Goal: Task Accomplishment & Management: Use online tool/utility

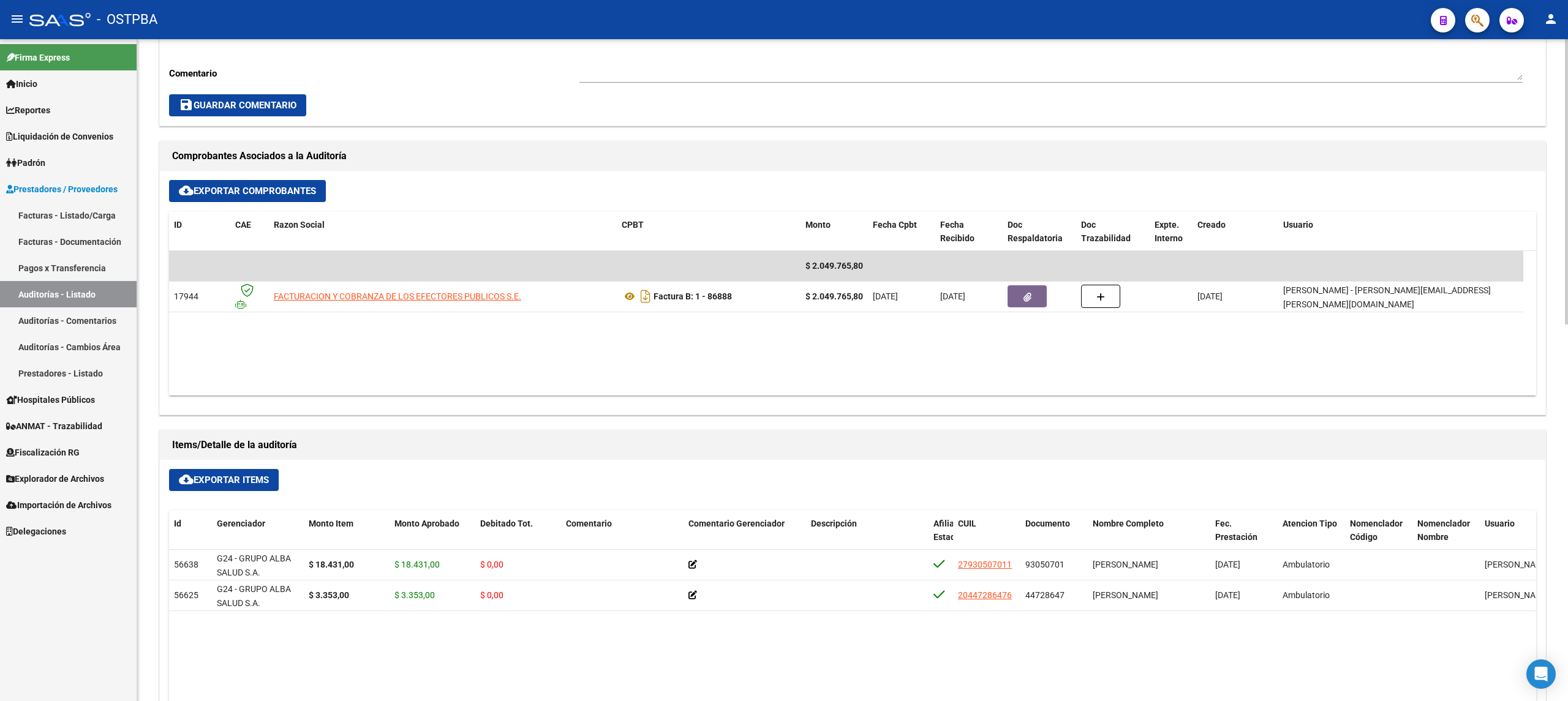
scroll to position [136, 0]
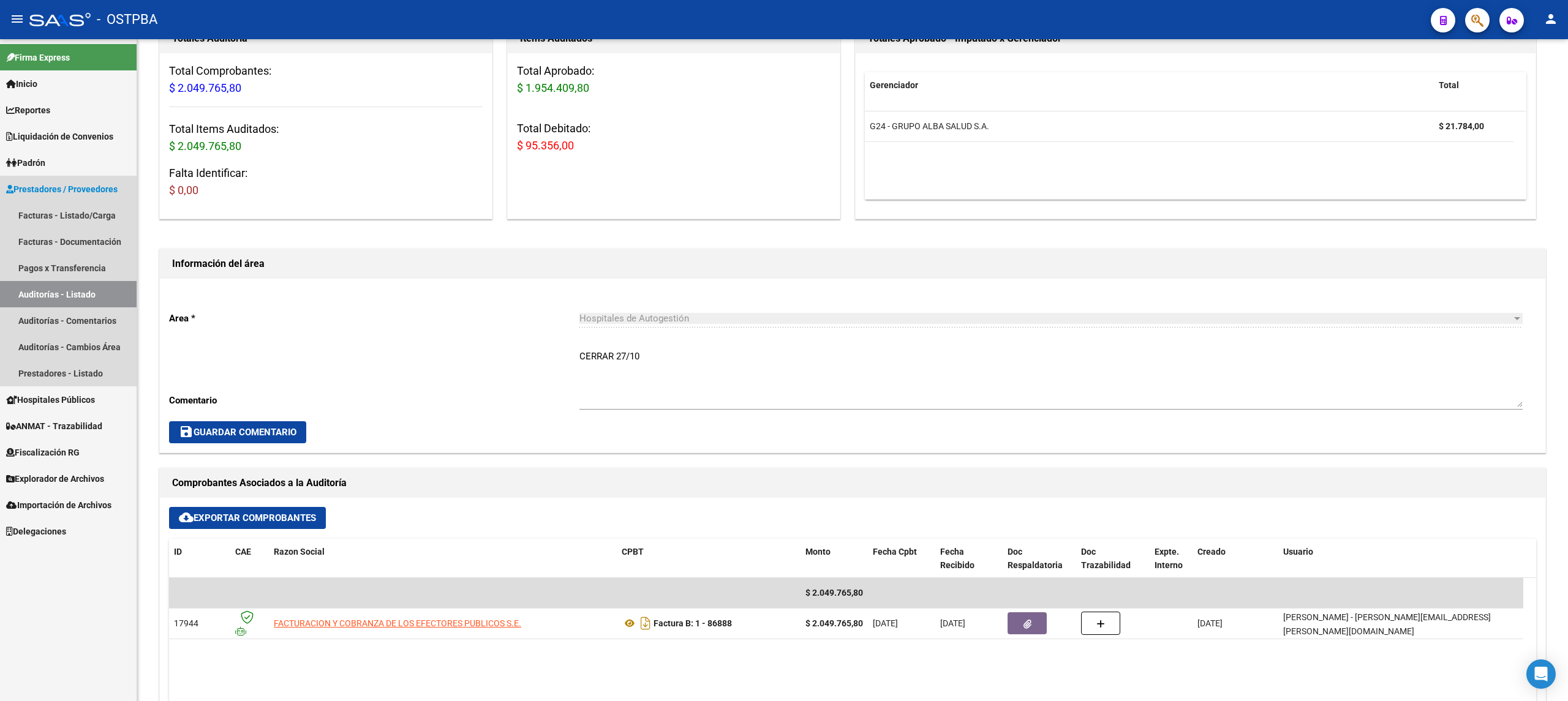
click at [56, 297] on link "Auditorías - Listado" at bounding box center [68, 294] width 137 height 26
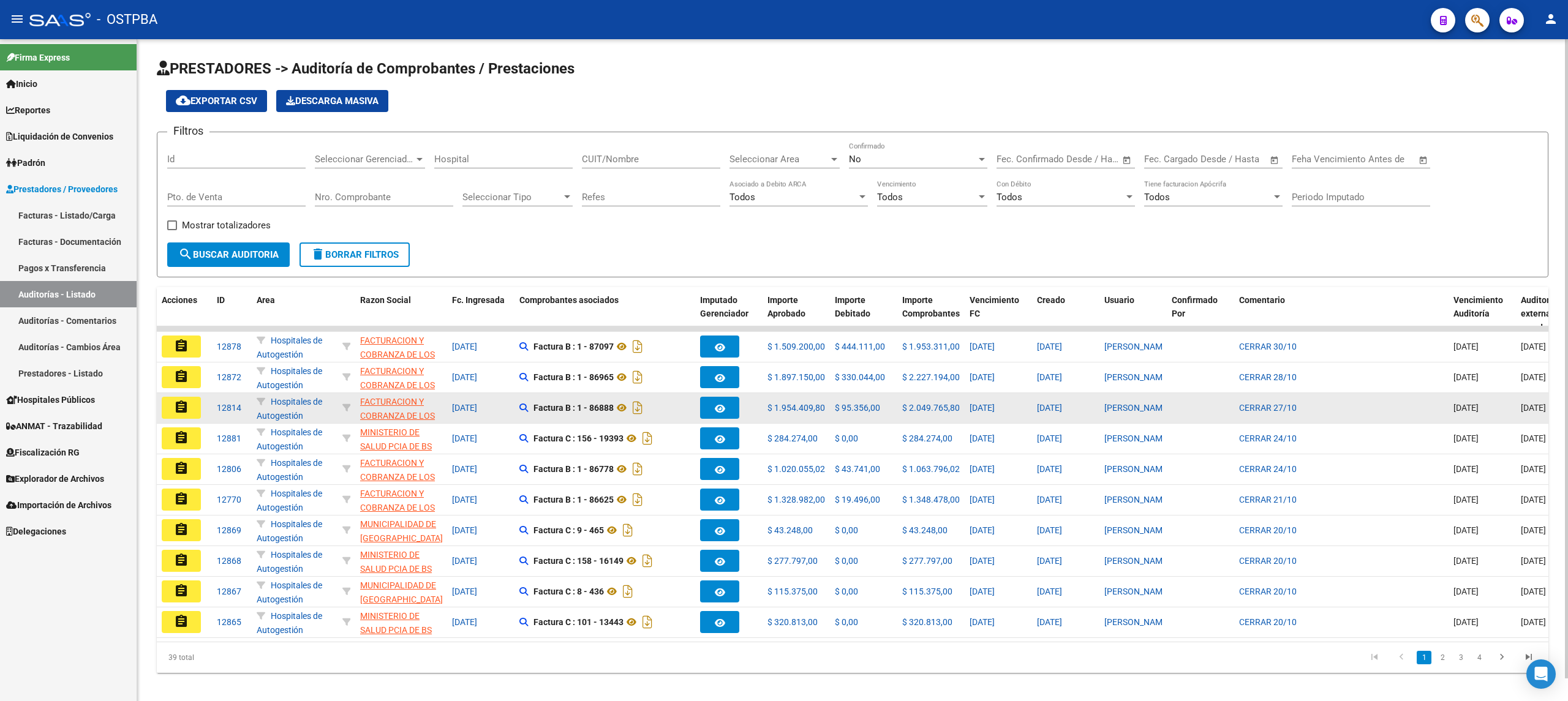
click at [187, 402] on mat-icon "assignment" at bounding box center [181, 407] width 15 height 15
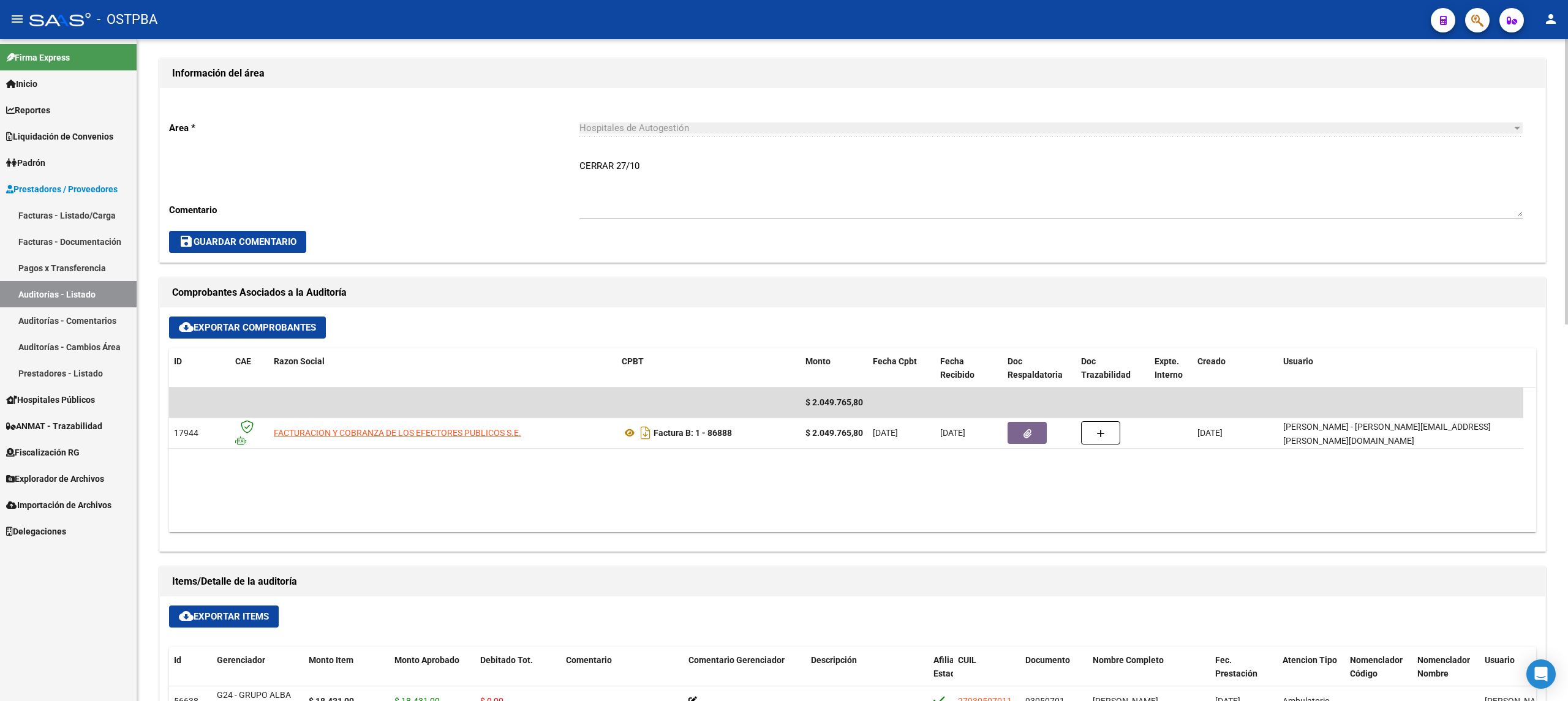
scroll to position [571, 0]
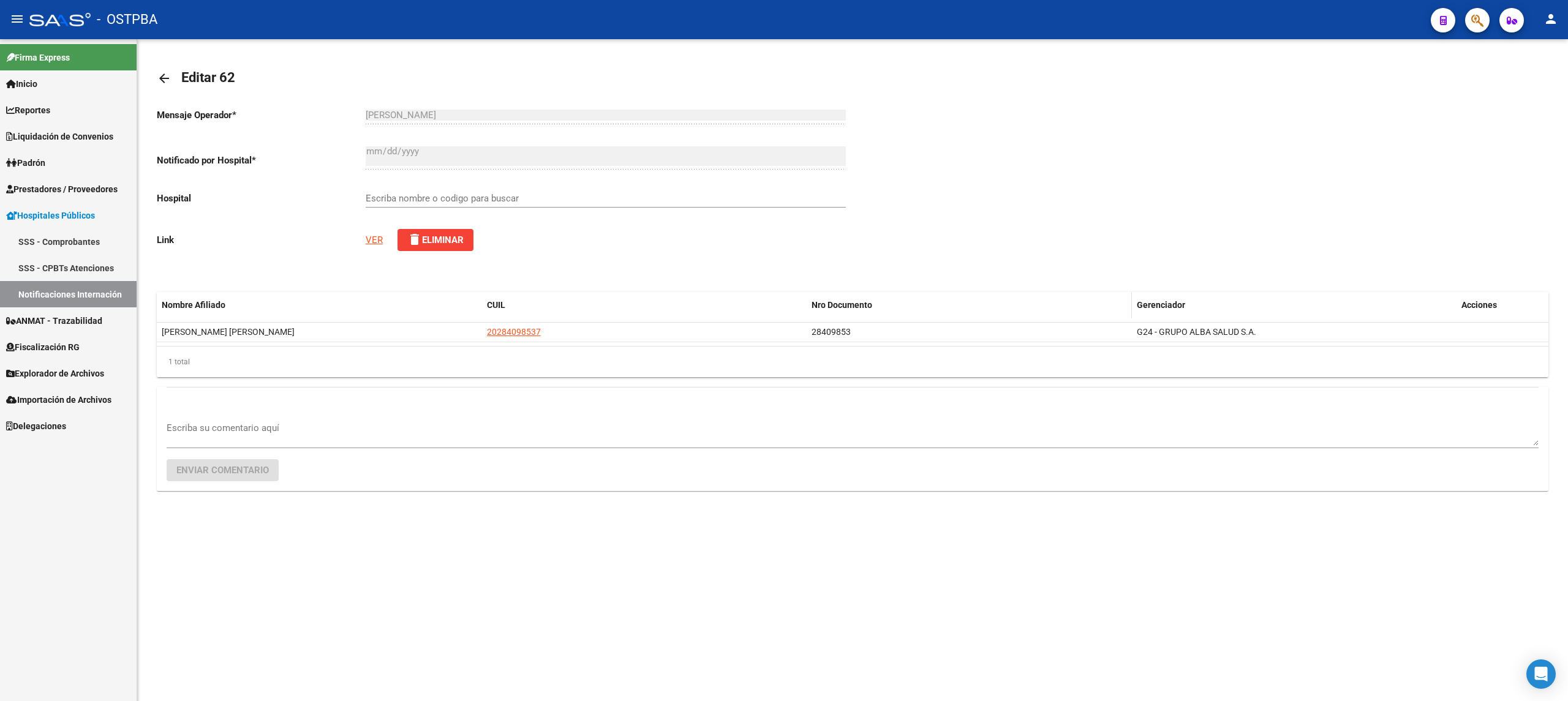
type input "HOSPITAL INTERZONAL GENERAL DE AGUDOS EVITA"
click at [368, 240] on link "VER" at bounding box center [374, 240] width 17 height 11
type input "HOSPITAL INTERZONAL GENERAL DE AGUDOS EVITA"
click at [374, 236] on link "VER" at bounding box center [374, 240] width 17 height 11
